Goal: Entertainment & Leisure: Consume media (video, audio)

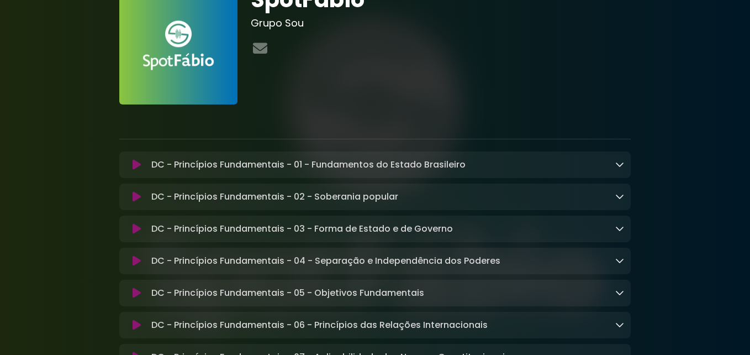
scroll to position [88, 0]
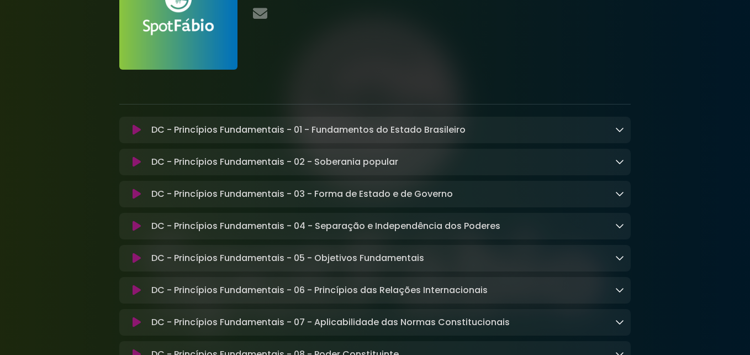
click at [138, 132] on icon at bounding box center [137, 129] width 8 height 11
click at [135, 129] on icon at bounding box center [137, 129] width 8 height 11
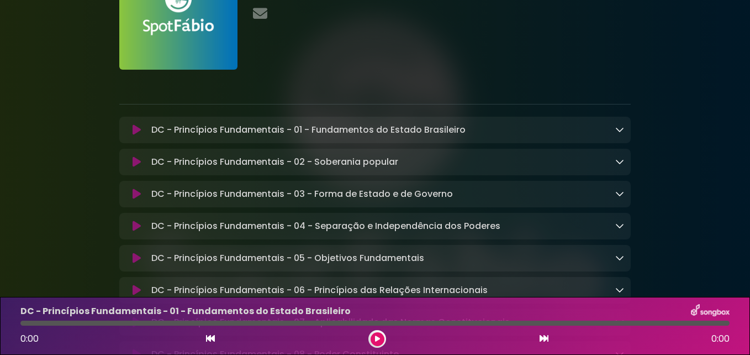
click at [376, 339] on icon at bounding box center [377, 338] width 5 height 7
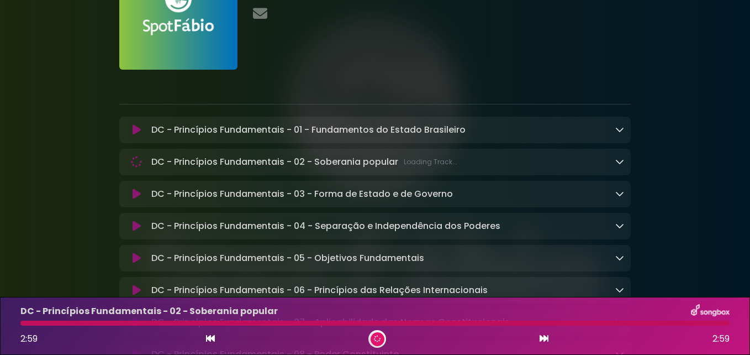
click at [417, 71] on div at bounding box center [375, 81] width 525 height 22
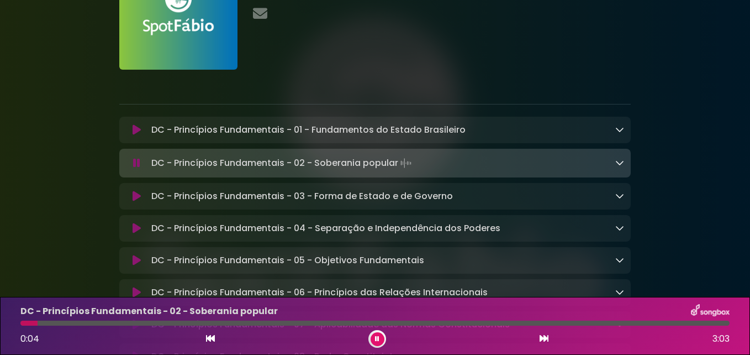
click at [373, 340] on button at bounding box center [378, 339] width 14 height 14
